Goal: Information Seeking & Learning: Learn about a topic

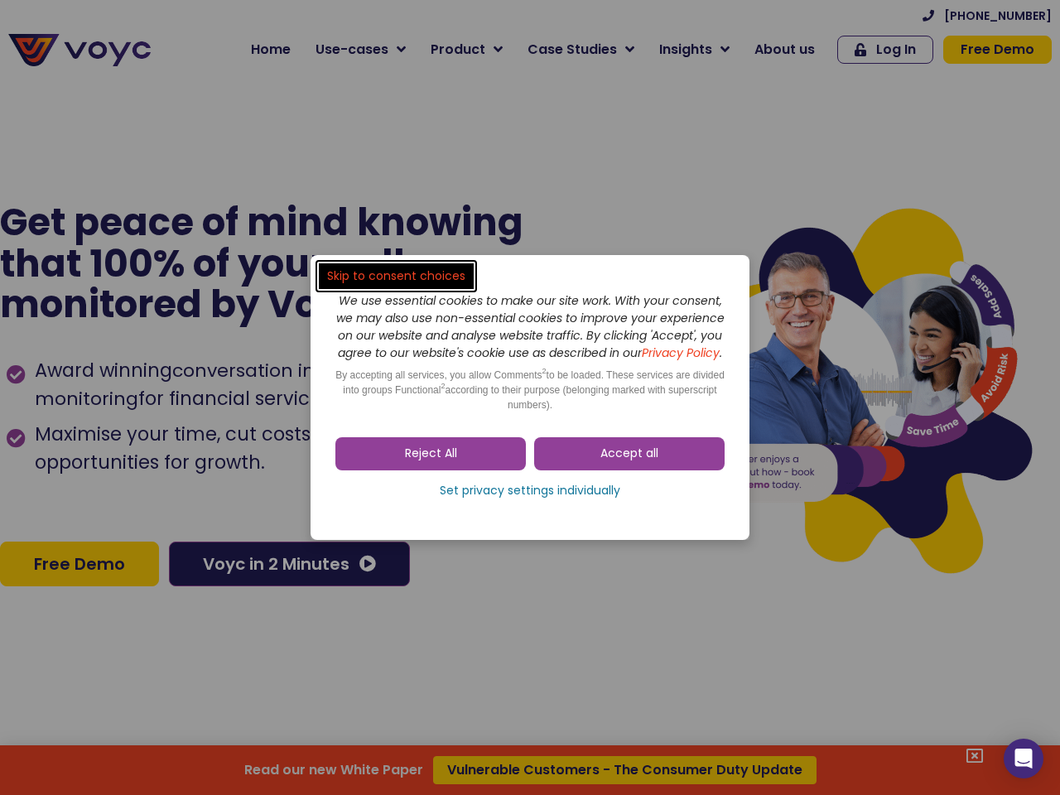
click at [630, 462] on span "Accept all" at bounding box center [630, 454] width 58 height 17
click at [431, 462] on div "Skip to consent choices We use essential cookies to make our site work. With yo…" at bounding box center [530, 397] width 1060 height 795
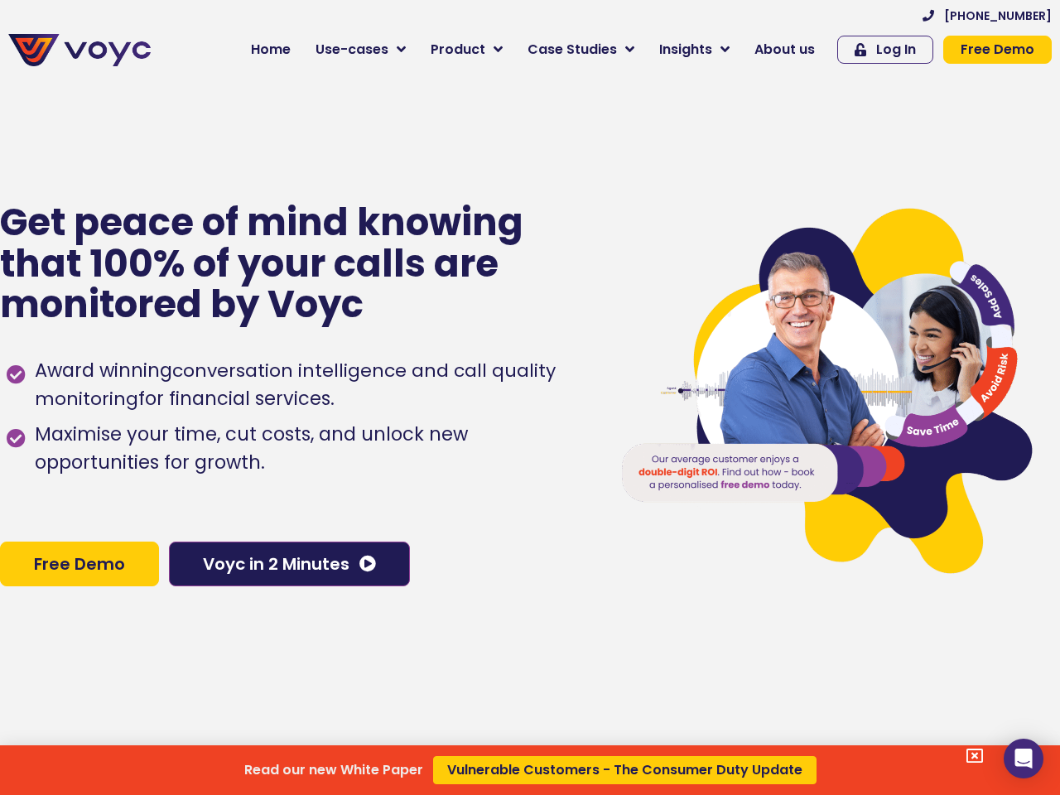
click at [530, 499] on div "Read our new White Paper Vulnerable Customers - The Consumer Duty Update" at bounding box center [530, 397] width 1060 height 795
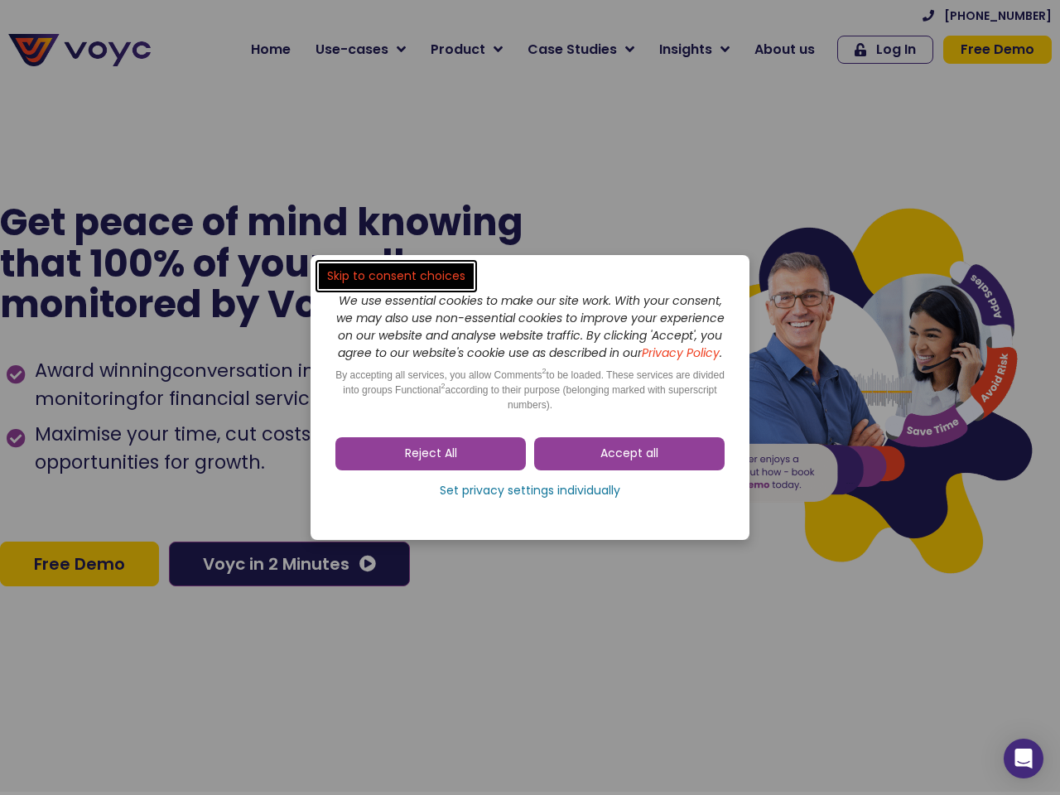
click at [630, 462] on span "Accept all" at bounding box center [630, 454] width 58 height 17
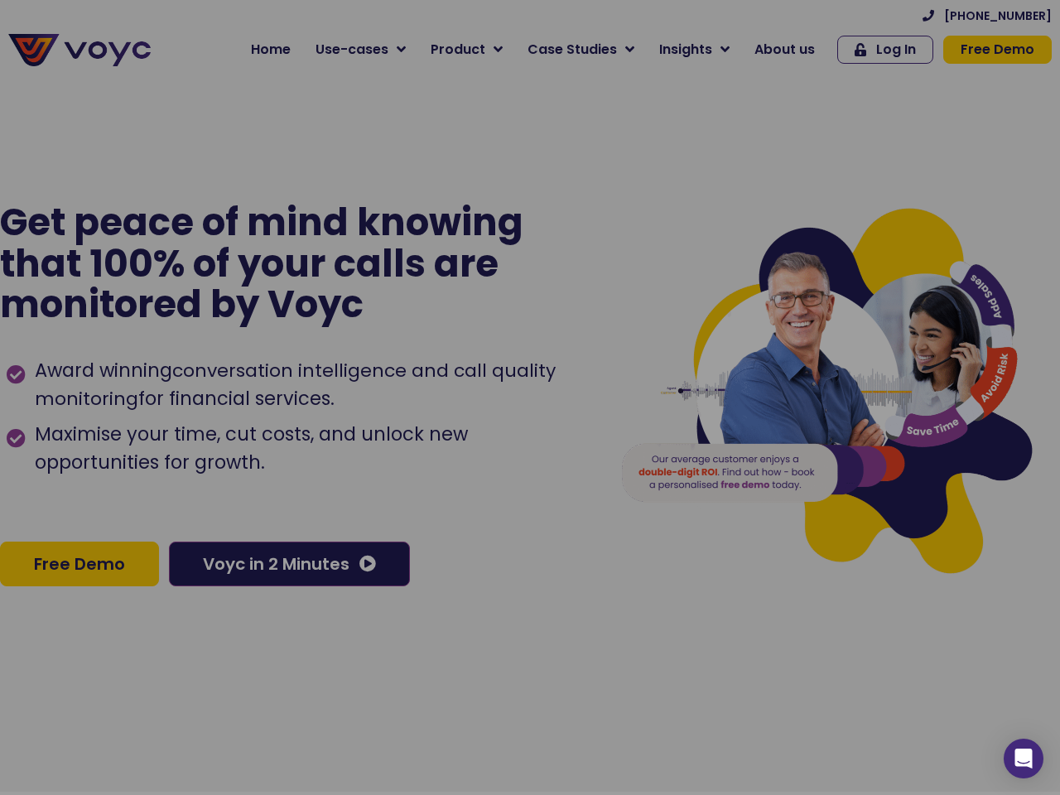
click at [431, 462] on div at bounding box center [530, 397] width 1060 height 795
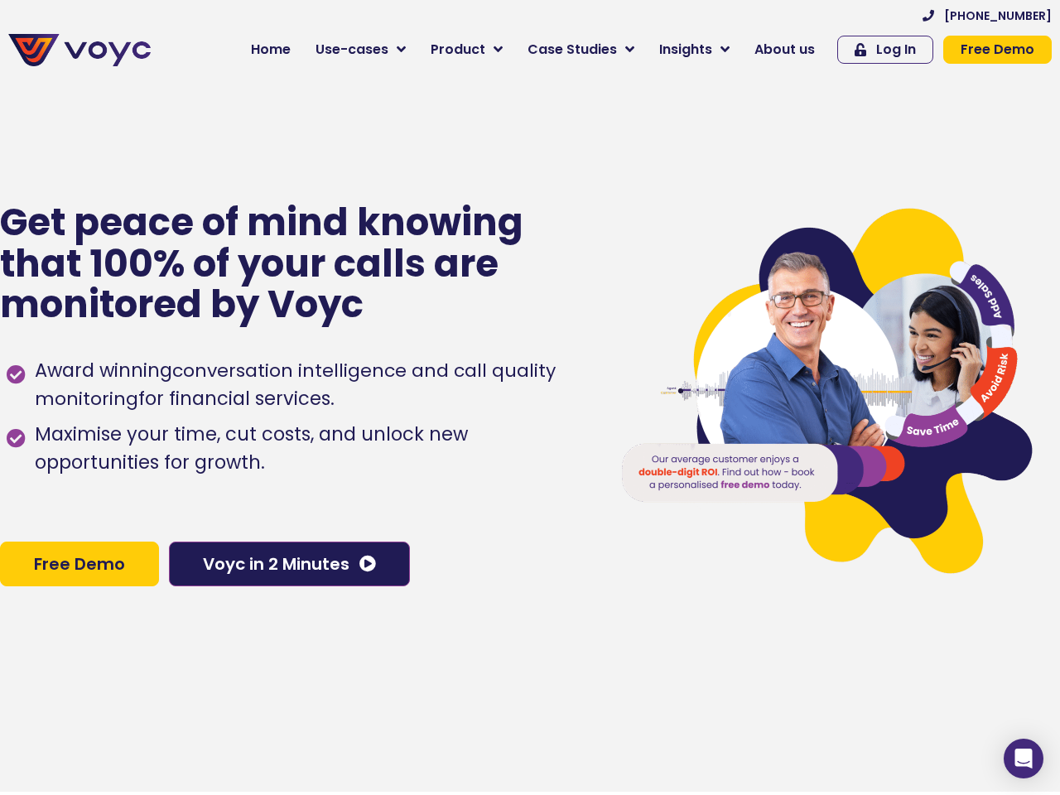
click at [530, 499] on div "Award winning conversation intelligence and call quality monitoring for financi…" at bounding box center [297, 434] width 581 height 170
